Goal: Information Seeking & Learning: Learn about a topic

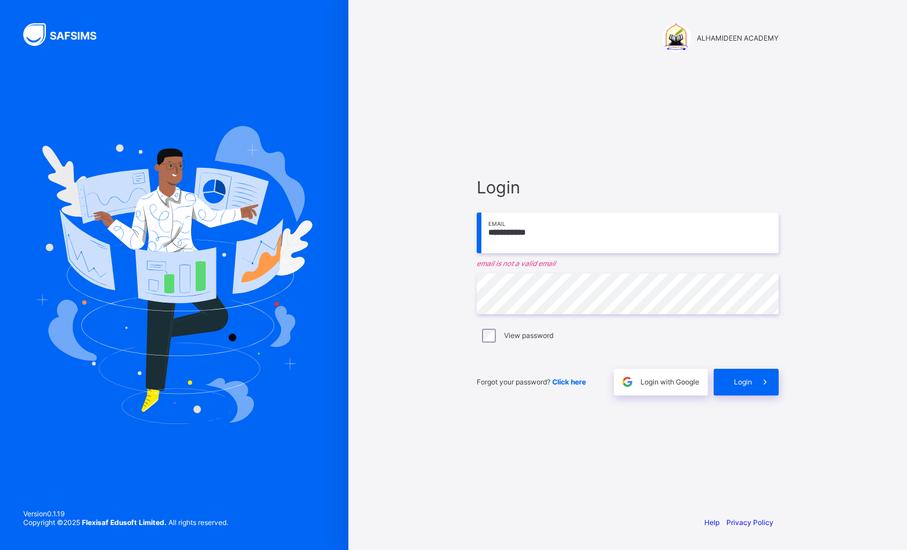
type input "**********"
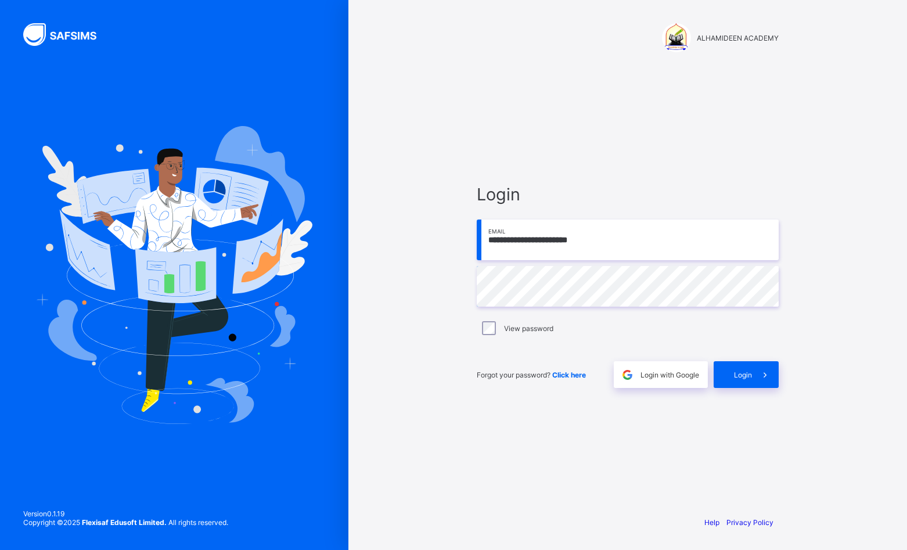
click at [546, 237] on input "**********" at bounding box center [628, 239] width 302 height 41
click at [548, 239] on input "**********" at bounding box center [628, 239] width 302 height 41
click at [687, 235] on input "**********" at bounding box center [628, 239] width 302 height 41
drag, startPoint x: 741, startPoint y: 176, endPoint x: 558, endPoint y: 187, distance: 183.2
click at [725, 185] on div "**********" at bounding box center [627, 286] width 325 height 441
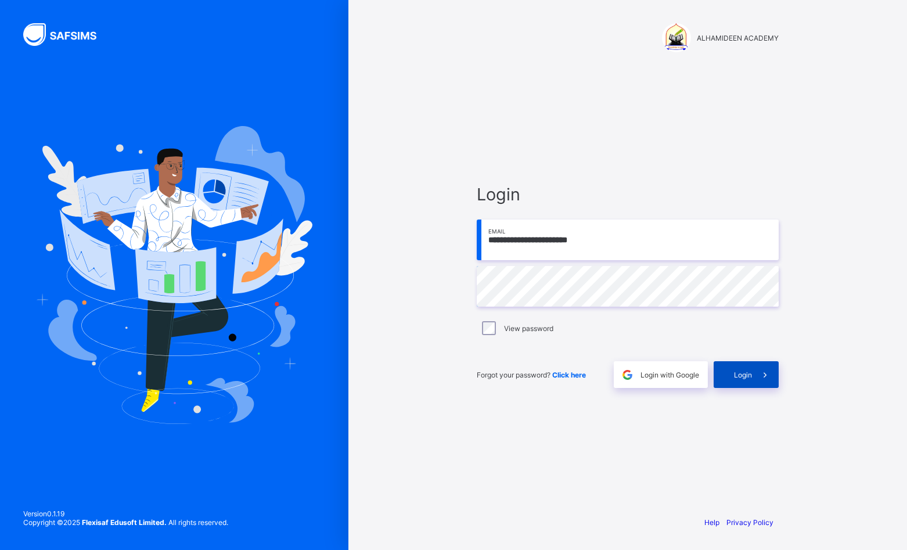
click at [749, 383] on div "Login" at bounding box center [745, 374] width 65 height 27
click at [735, 381] on div "Login" at bounding box center [745, 374] width 65 height 27
drag, startPoint x: 545, startPoint y: 239, endPoint x: 551, endPoint y: 240, distance: 6.4
click at [551, 240] on input "**********" at bounding box center [628, 239] width 302 height 41
drag, startPoint x: 672, startPoint y: 204, endPoint x: 676, endPoint y: 211, distance: 7.6
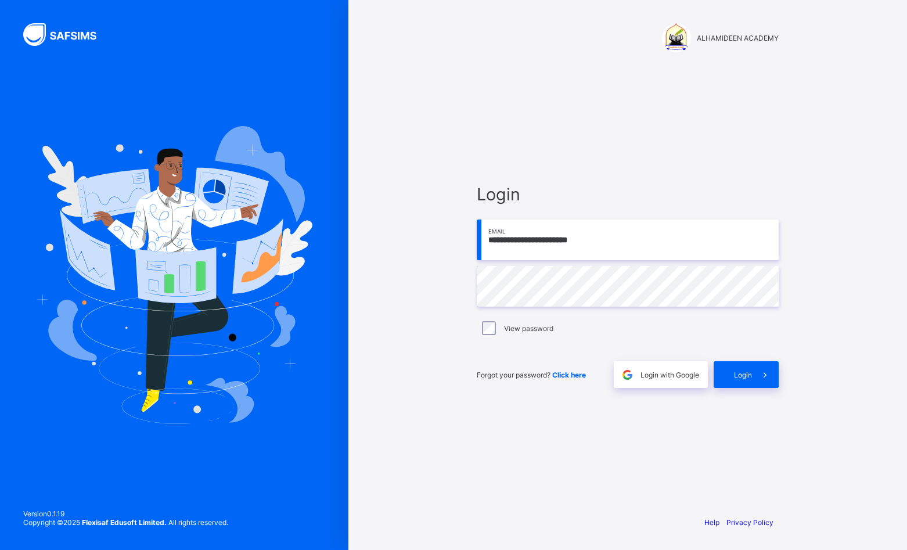
click at [676, 209] on div at bounding box center [628, 208] width 302 height 9
click at [736, 373] on span "Login" at bounding box center [743, 374] width 18 height 9
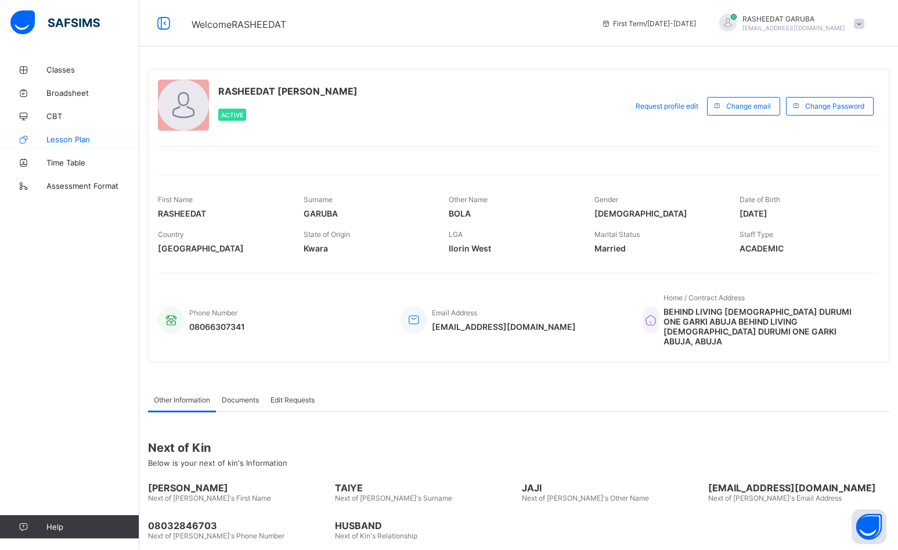
click at [82, 140] on span "Lesson Plan" at bounding box center [92, 139] width 93 height 9
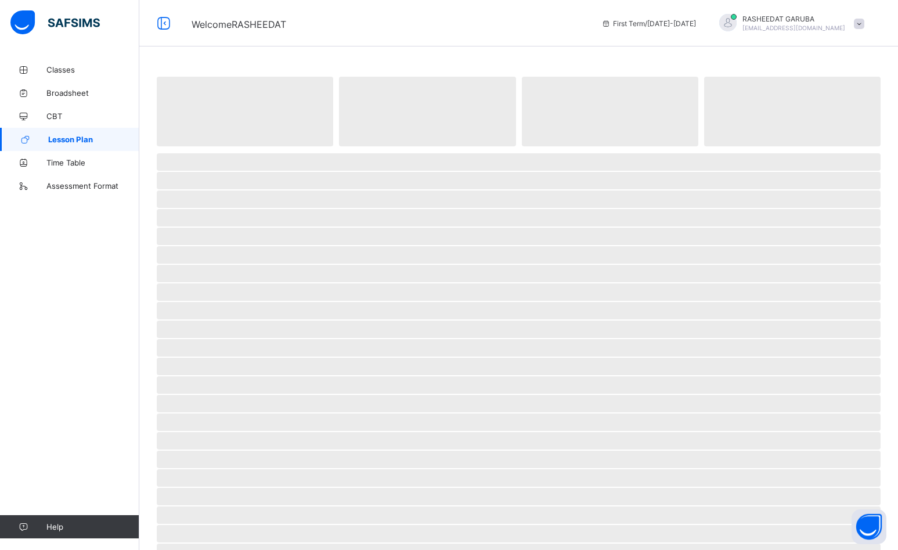
click at [82, 140] on span "Lesson Plan" at bounding box center [93, 139] width 91 height 9
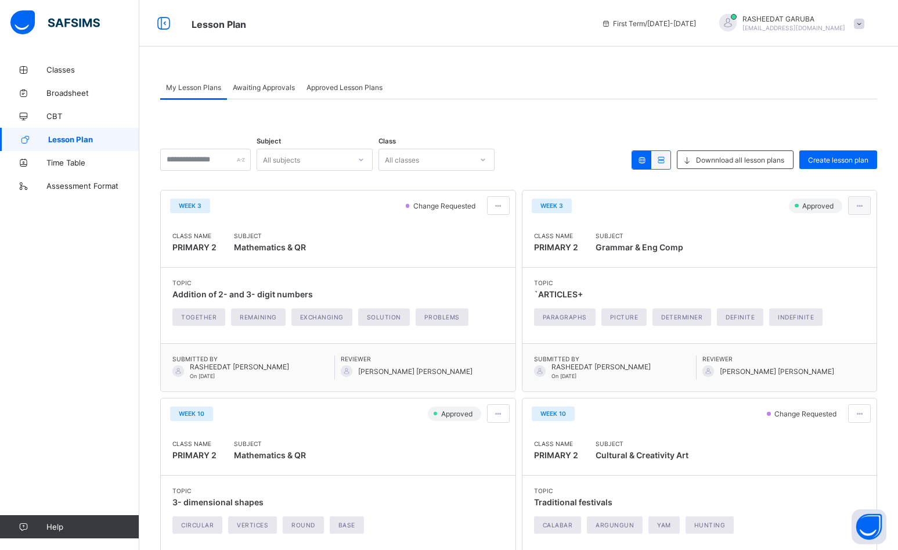
click at [864, 207] on span at bounding box center [860, 205] width 10 height 9
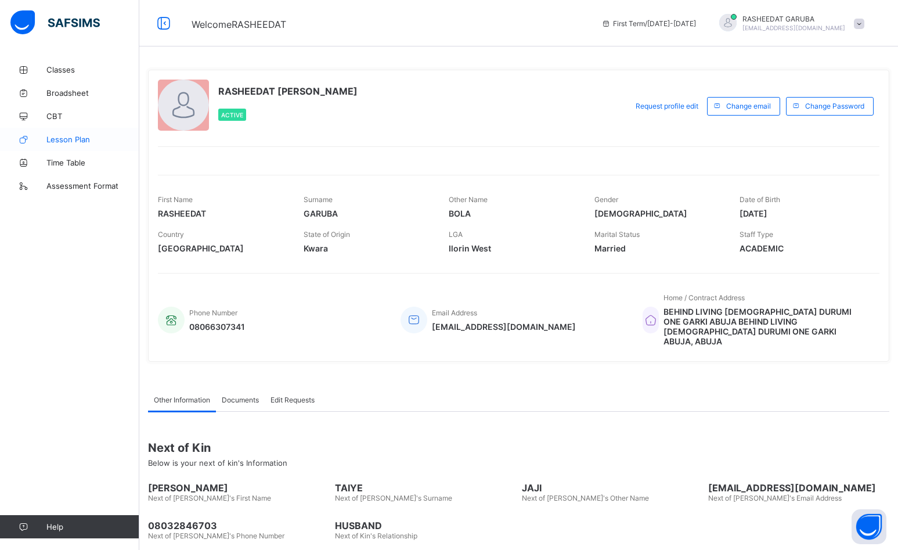
click at [56, 140] on span "Lesson Plan" at bounding box center [92, 139] width 93 height 9
drag, startPoint x: 817, startPoint y: 204, endPoint x: 816, endPoint y: 212, distance: 7.6
click at [816, 212] on span "[DATE]" at bounding box center [804, 213] width 128 height 10
click at [59, 140] on span "Lesson Plan" at bounding box center [92, 139] width 93 height 9
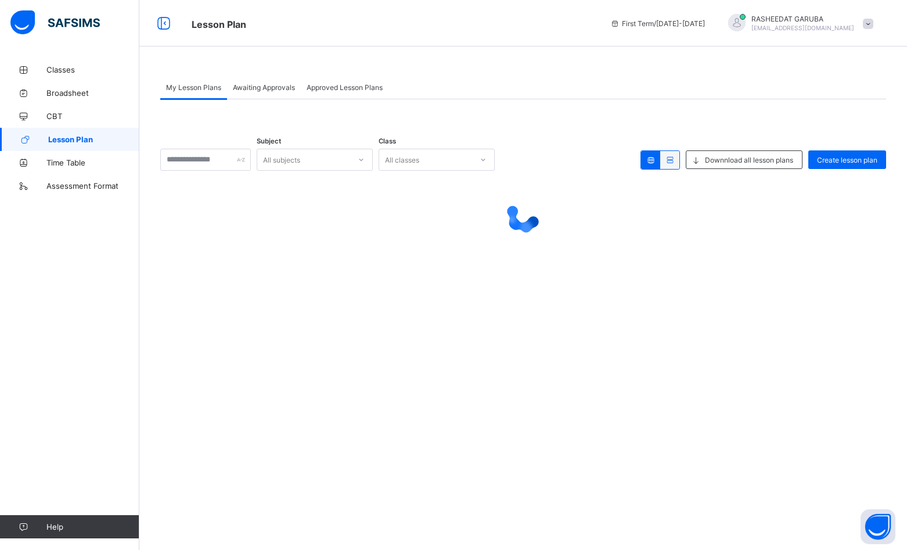
click at [59, 140] on span "Lesson Plan" at bounding box center [93, 139] width 91 height 9
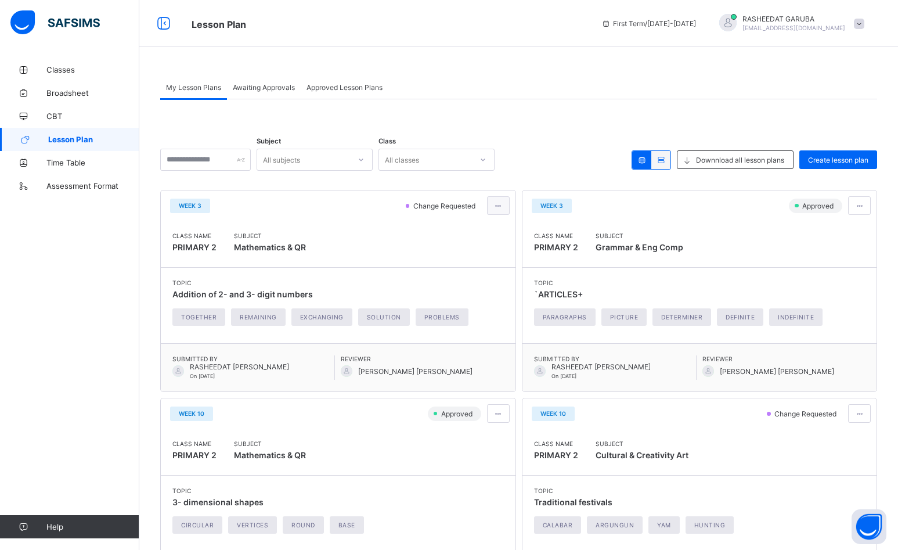
click at [496, 204] on div at bounding box center [498, 205] width 23 height 19
click at [491, 229] on span "View lesson plan" at bounding box center [467, 230] width 64 height 9
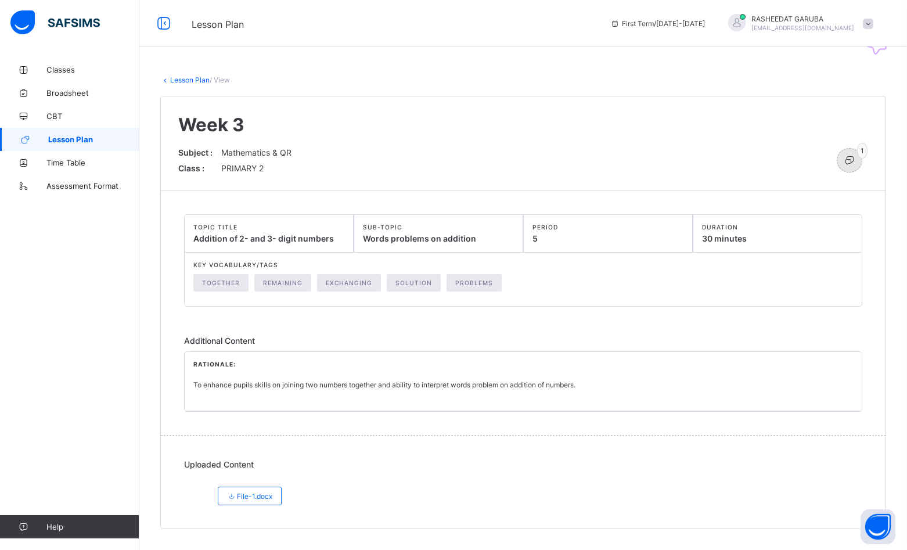
click at [854, 159] on icon at bounding box center [849, 160] width 13 height 12
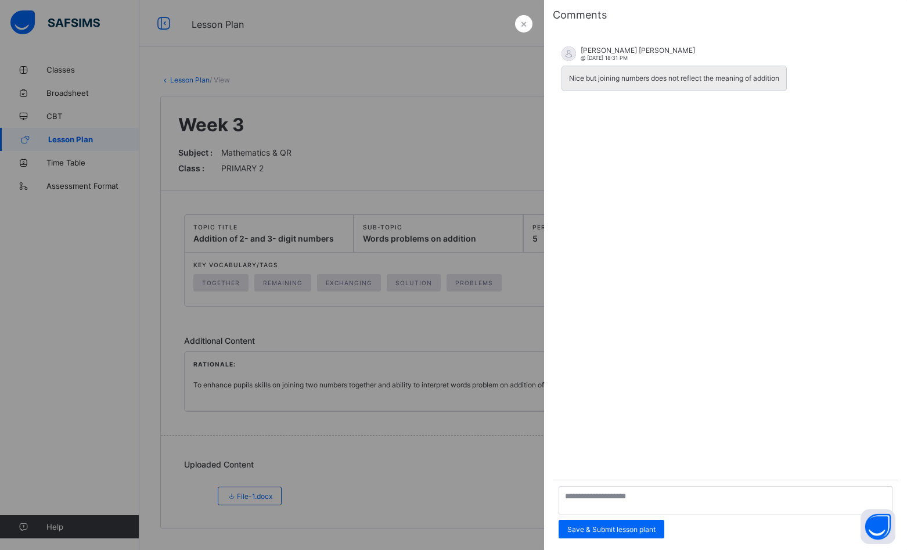
click at [344, 120] on div at bounding box center [453, 275] width 907 height 550
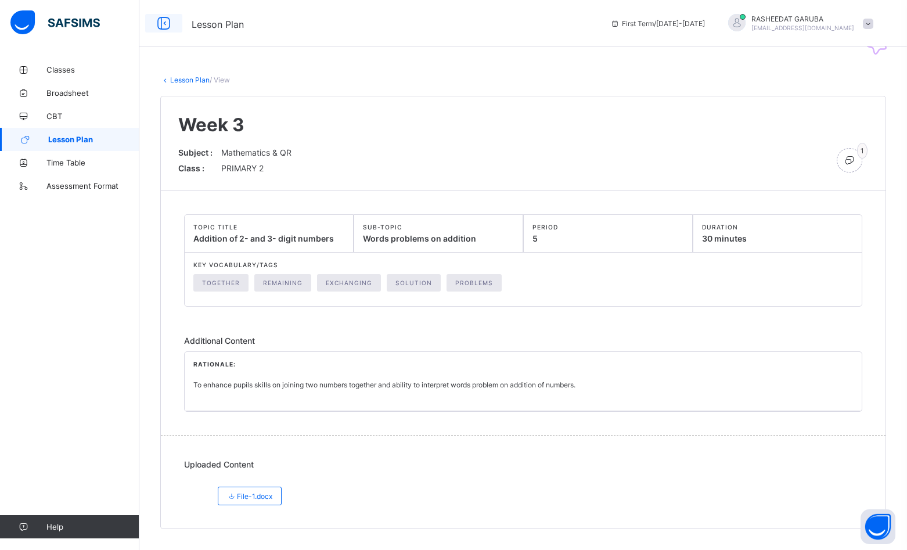
click at [167, 24] on icon at bounding box center [164, 23] width 20 height 17
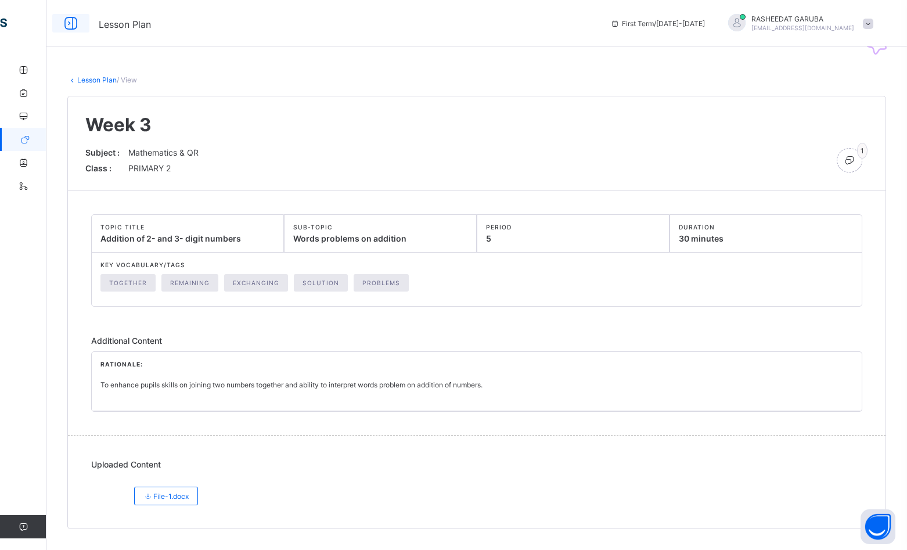
click at [67, 25] on icon at bounding box center [71, 23] width 20 height 17
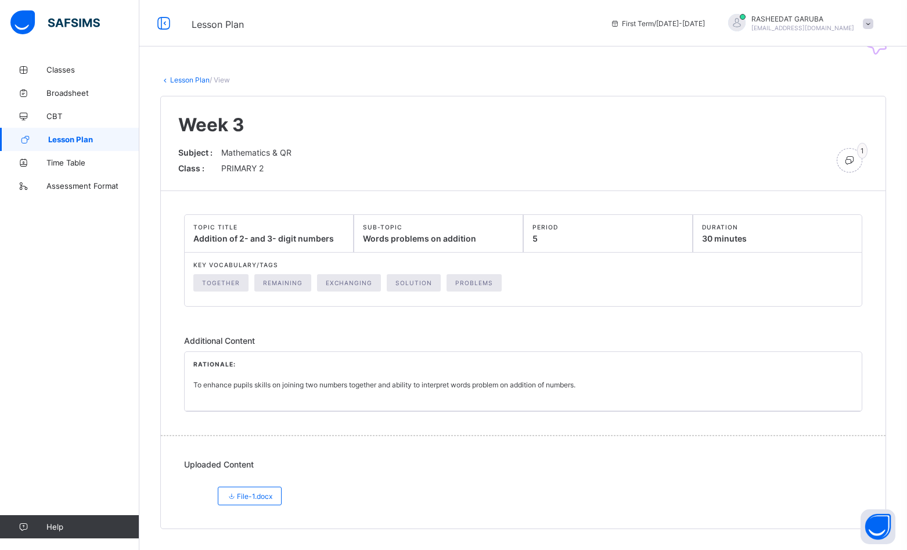
click at [49, 138] on link "Lesson Plan" at bounding box center [69, 139] width 139 height 23
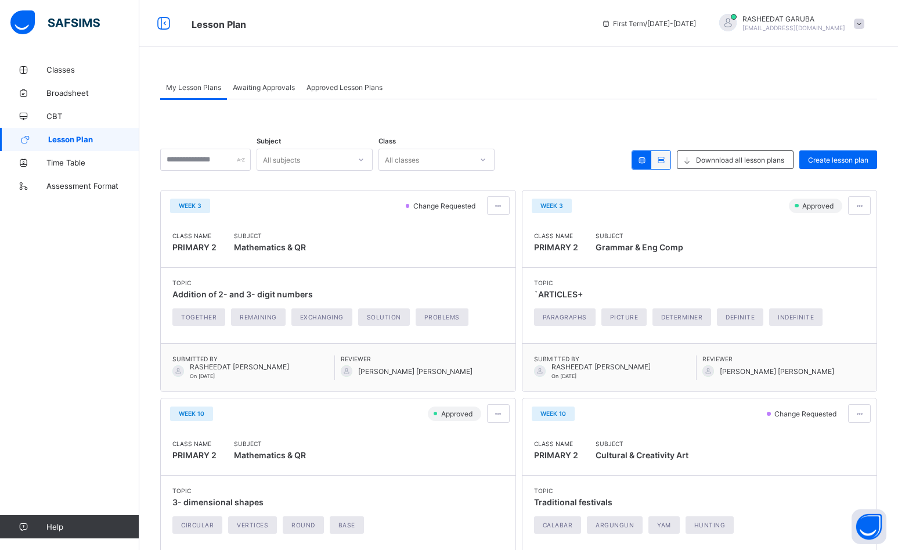
drag, startPoint x: 871, startPoint y: 205, endPoint x: 763, endPoint y: 224, distance: 110.1
click at [763, 224] on div "Class Name PRIMARY 2 Subject Grammar & Eng Comp" at bounding box center [699, 244] width 355 height 47
click at [864, 208] on span at bounding box center [860, 205] width 10 height 9
click at [856, 224] on ul "View lesson plan" at bounding box center [833, 230] width 75 height 19
click at [864, 208] on span at bounding box center [860, 205] width 10 height 9
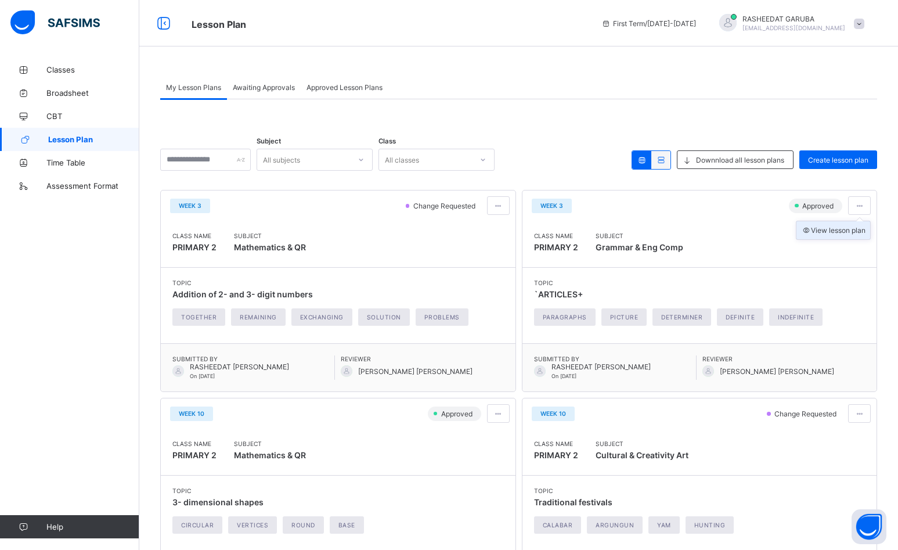
click at [852, 230] on span "View lesson plan" at bounding box center [833, 230] width 64 height 9
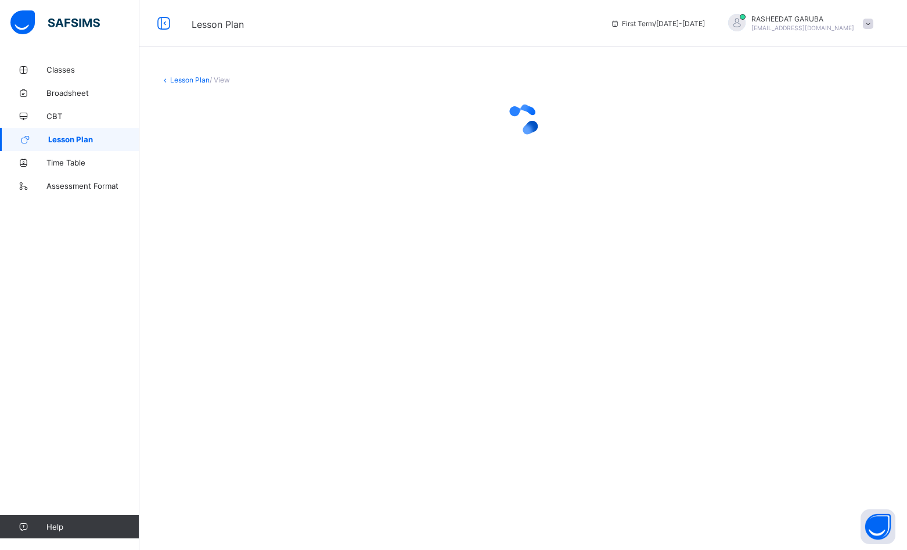
click at [852, 230] on div "Lesson Plan / View" at bounding box center [522, 275] width 767 height 550
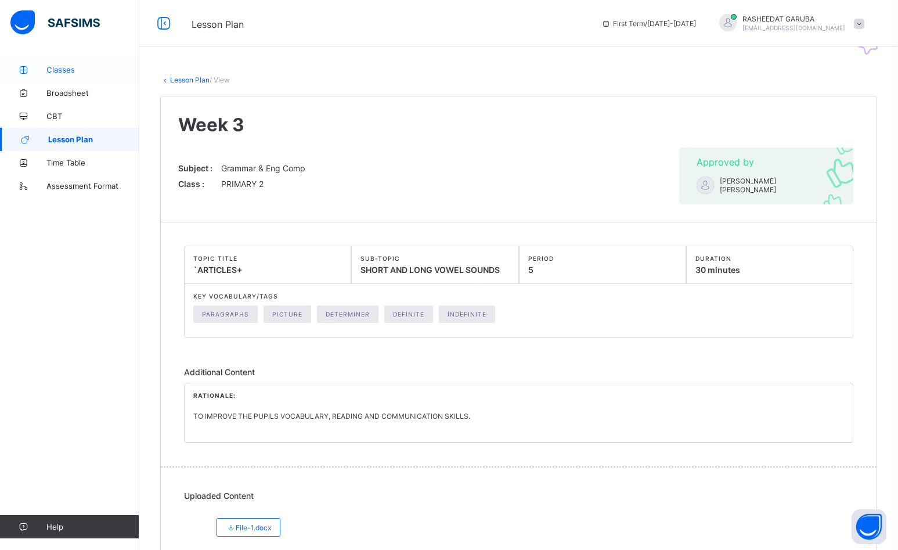
click at [86, 73] on span "Classes" at bounding box center [92, 69] width 93 height 9
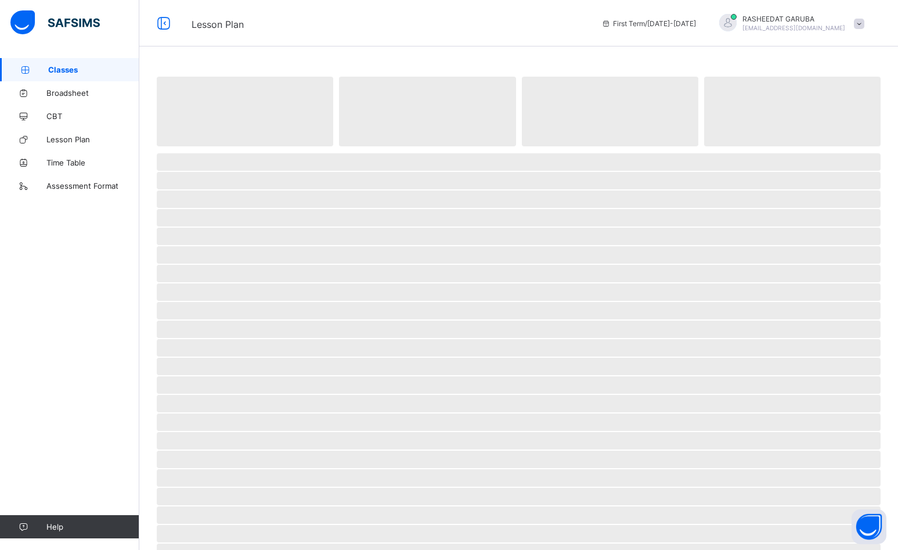
click at [86, 73] on span "Classes" at bounding box center [93, 69] width 91 height 9
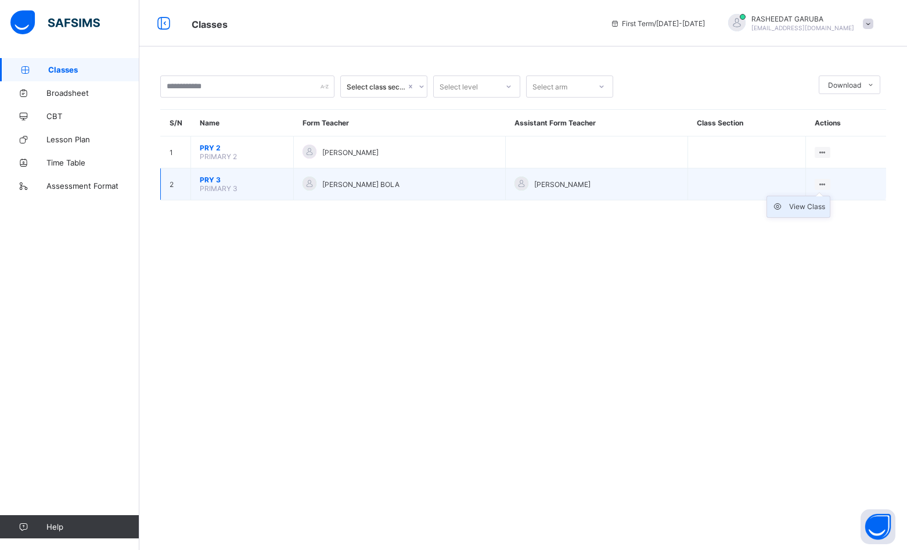
click at [813, 210] on div "View Class" at bounding box center [807, 207] width 36 height 12
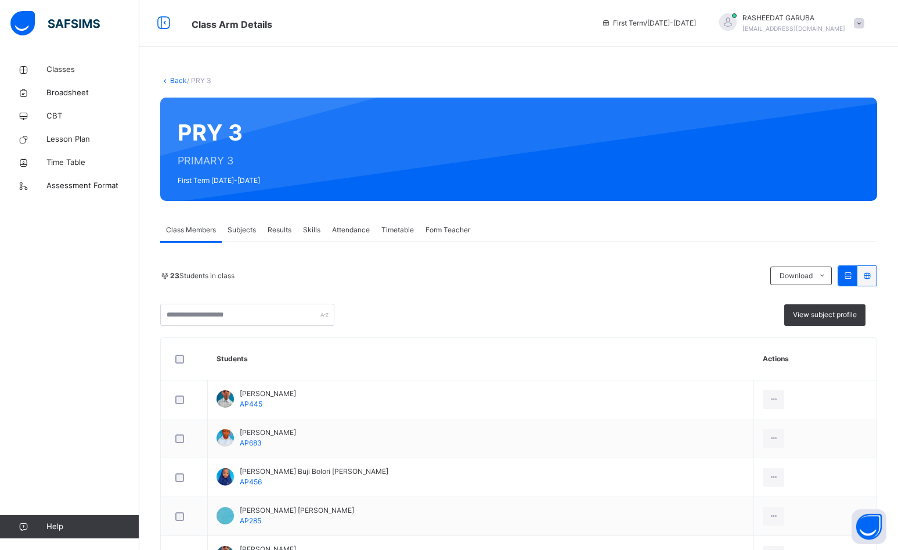
click at [247, 230] on span "Subjects" at bounding box center [242, 230] width 28 height 10
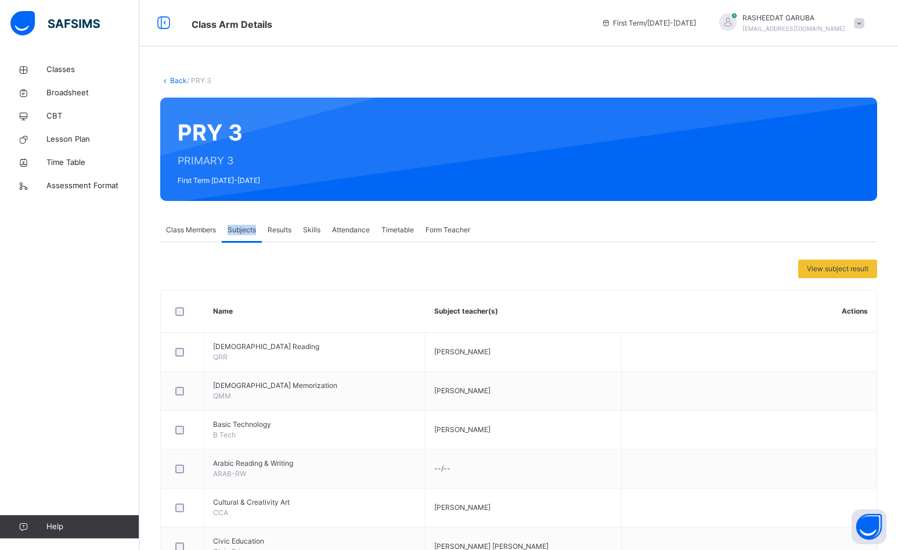
click at [247, 230] on span "Subjects" at bounding box center [242, 230] width 28 height 10
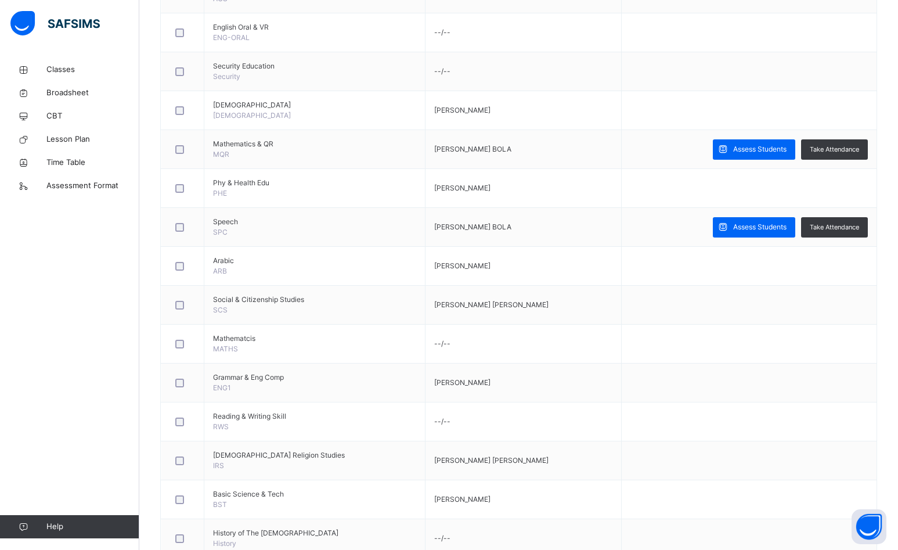
scroll to position [380, 0]
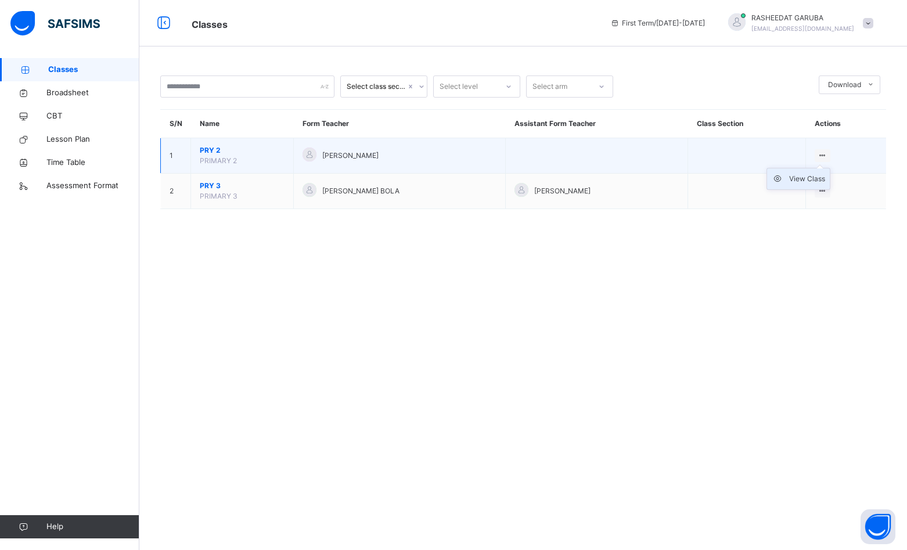
click at [825, 176] on div "View Class" at bounding box center [807, 179] width 36 height 12
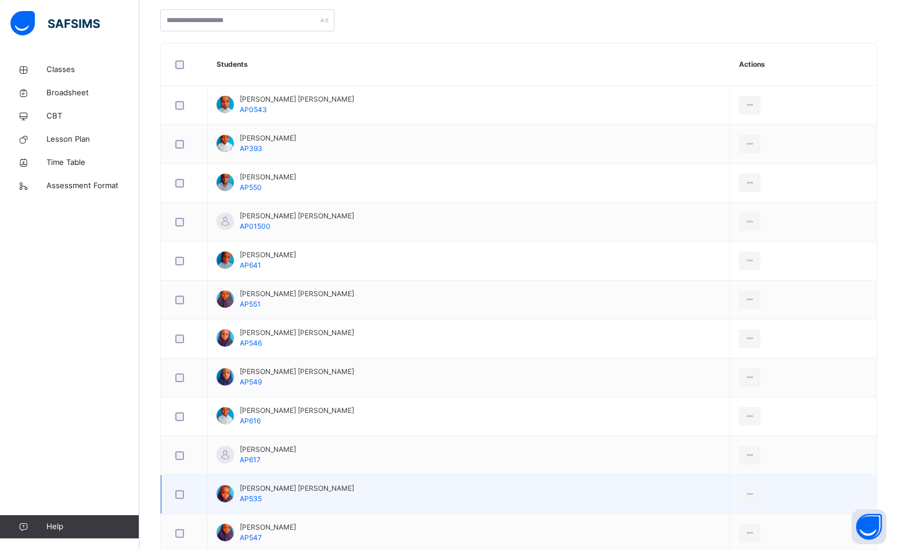
scroll to position [73, 0]
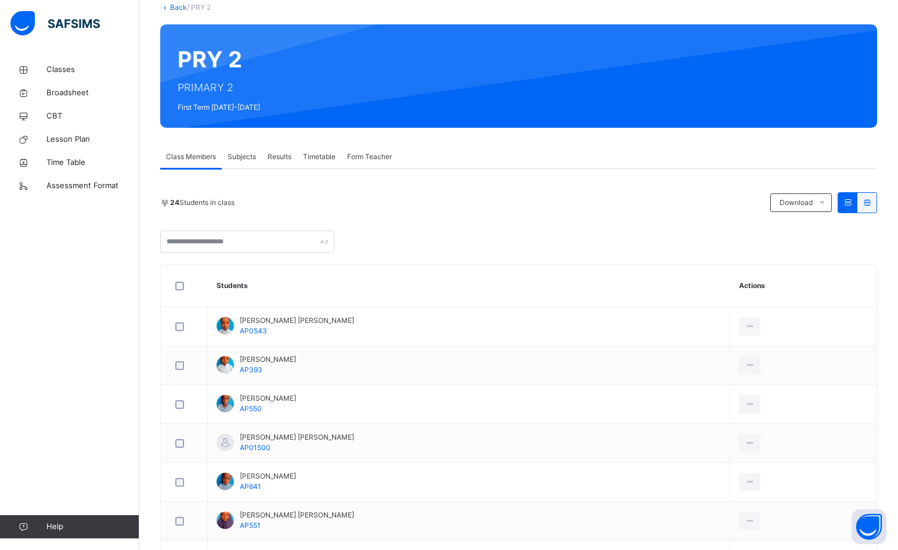
click at [252, 158] on span "Subjects" at bounding box center [242, 157] width 28 height 10
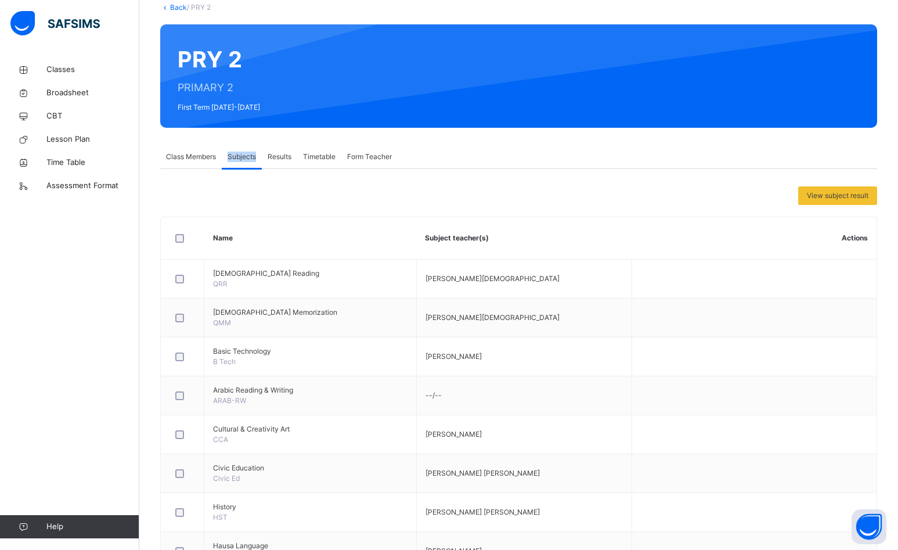
click at [252, 158] on span "Subjects" at bounding box center [242, 157] width 28 height 10
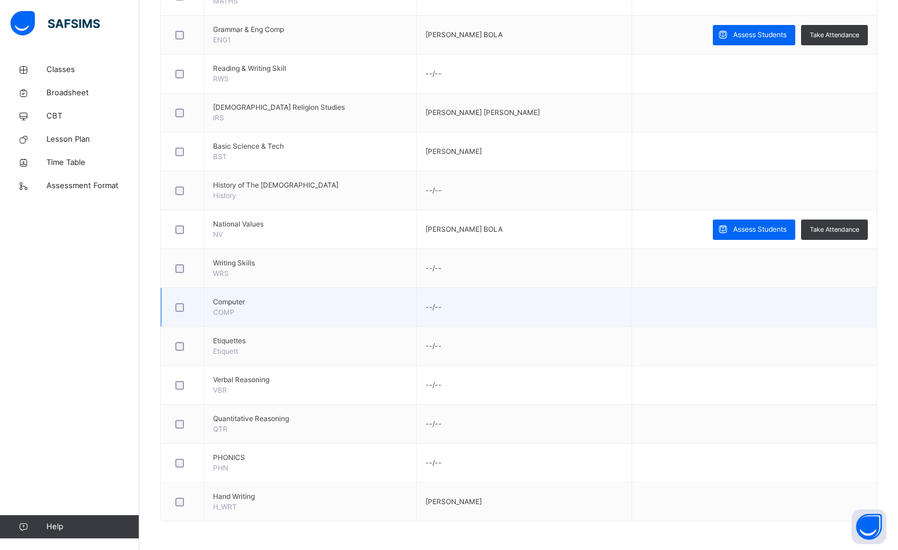
scroll to position [1134, 0]
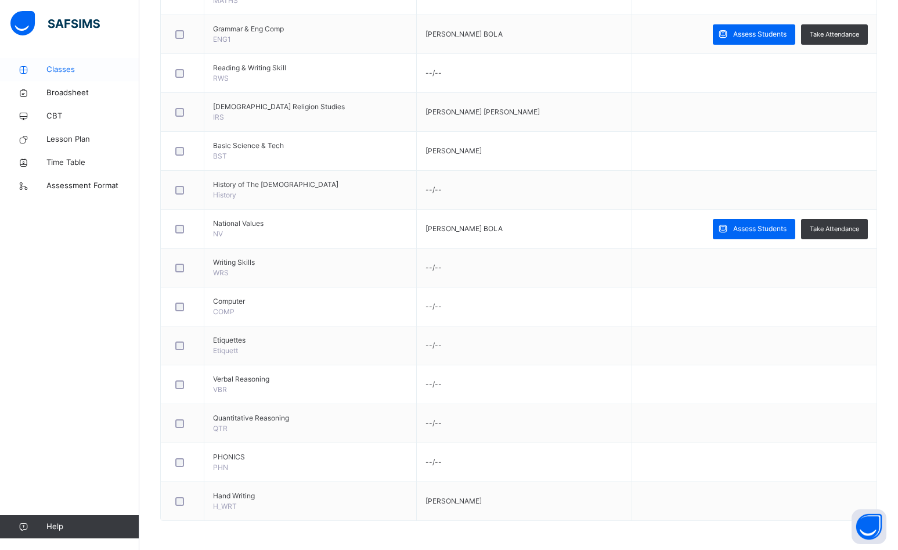
click at [72, 69] on span "Classes" at bounding box center [92, 70] width 93 height 12
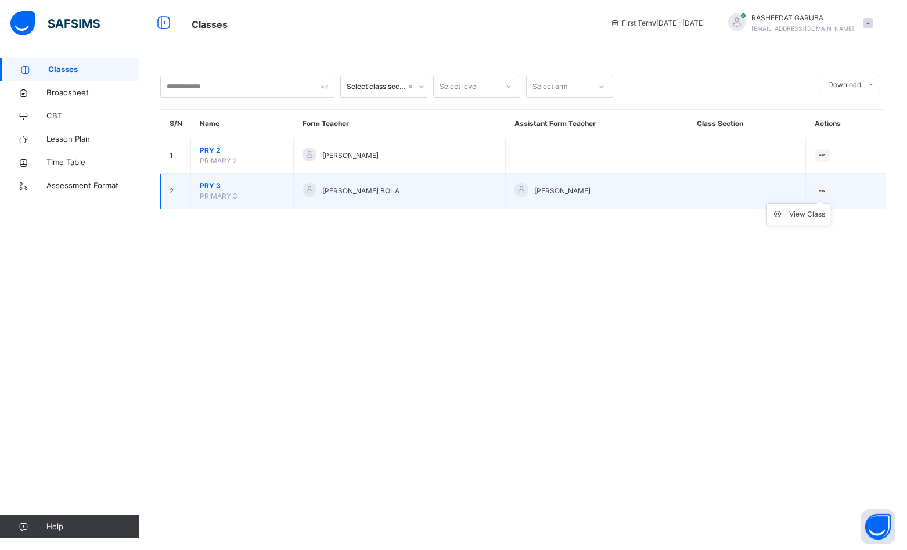
click at [830, 203] on ul "View Class" at bounding box center [798, 214] width 64 height 22
click at [813, 215] on div "View Class" at bounding box center [807, 214] width 36 height 12
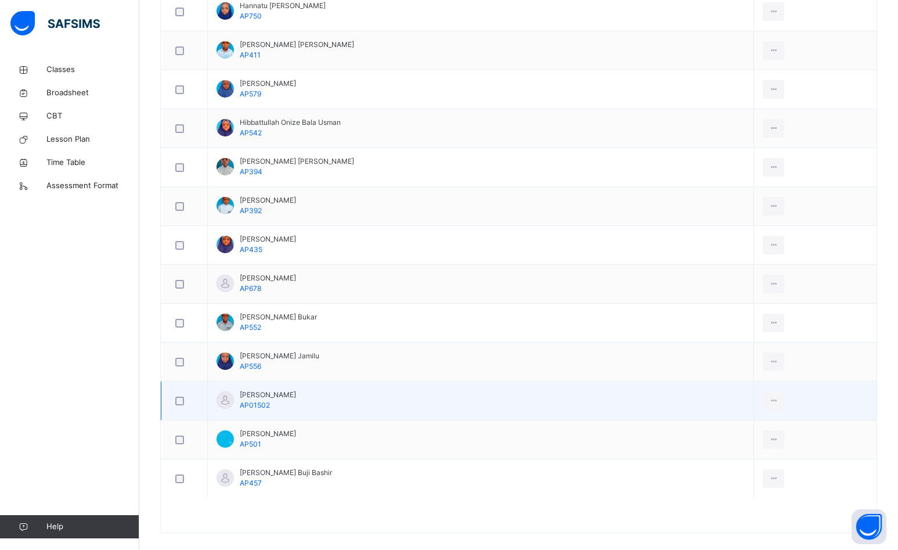
scroll to position [789, 0]
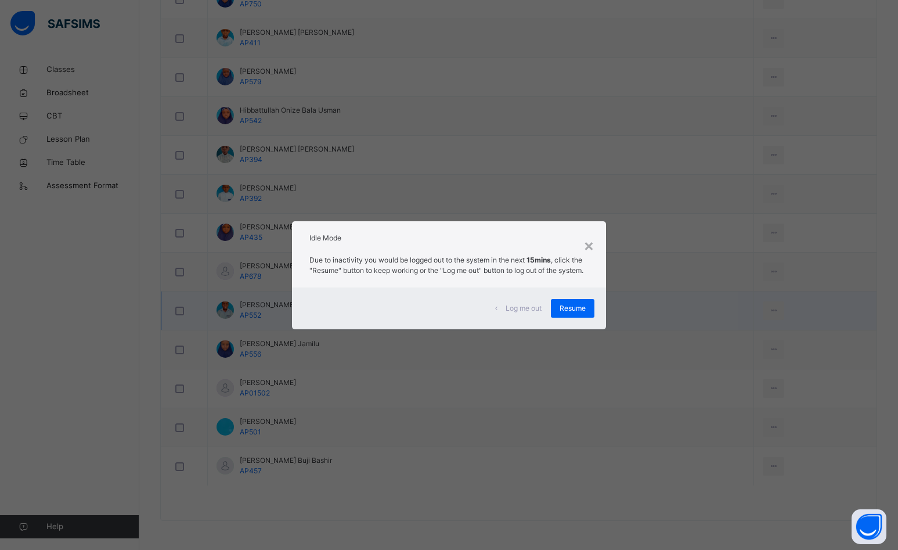
click at [562, 312] on span "Resume" at bounding box center [573, 308] width 26 height 10
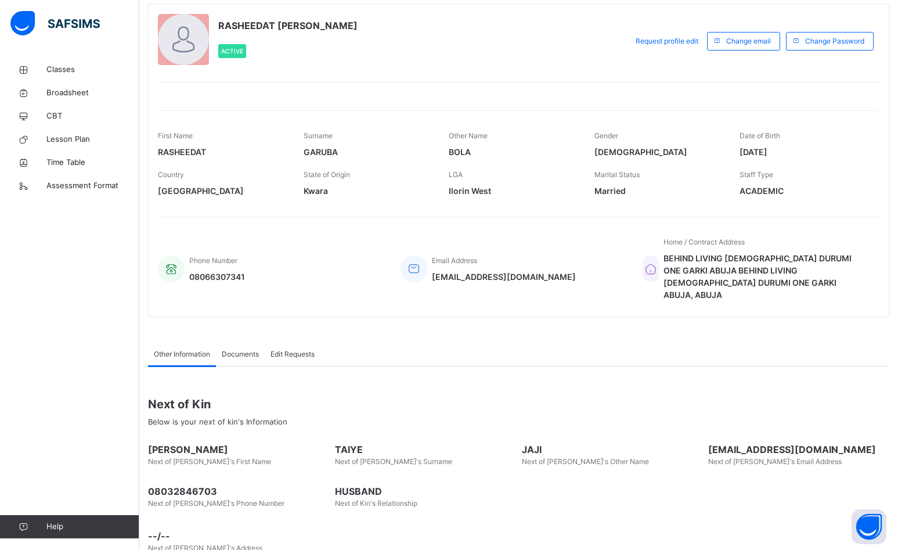
scroll to position [83, 0]
